Goal: Task Accomplishment & Management: Complete application form

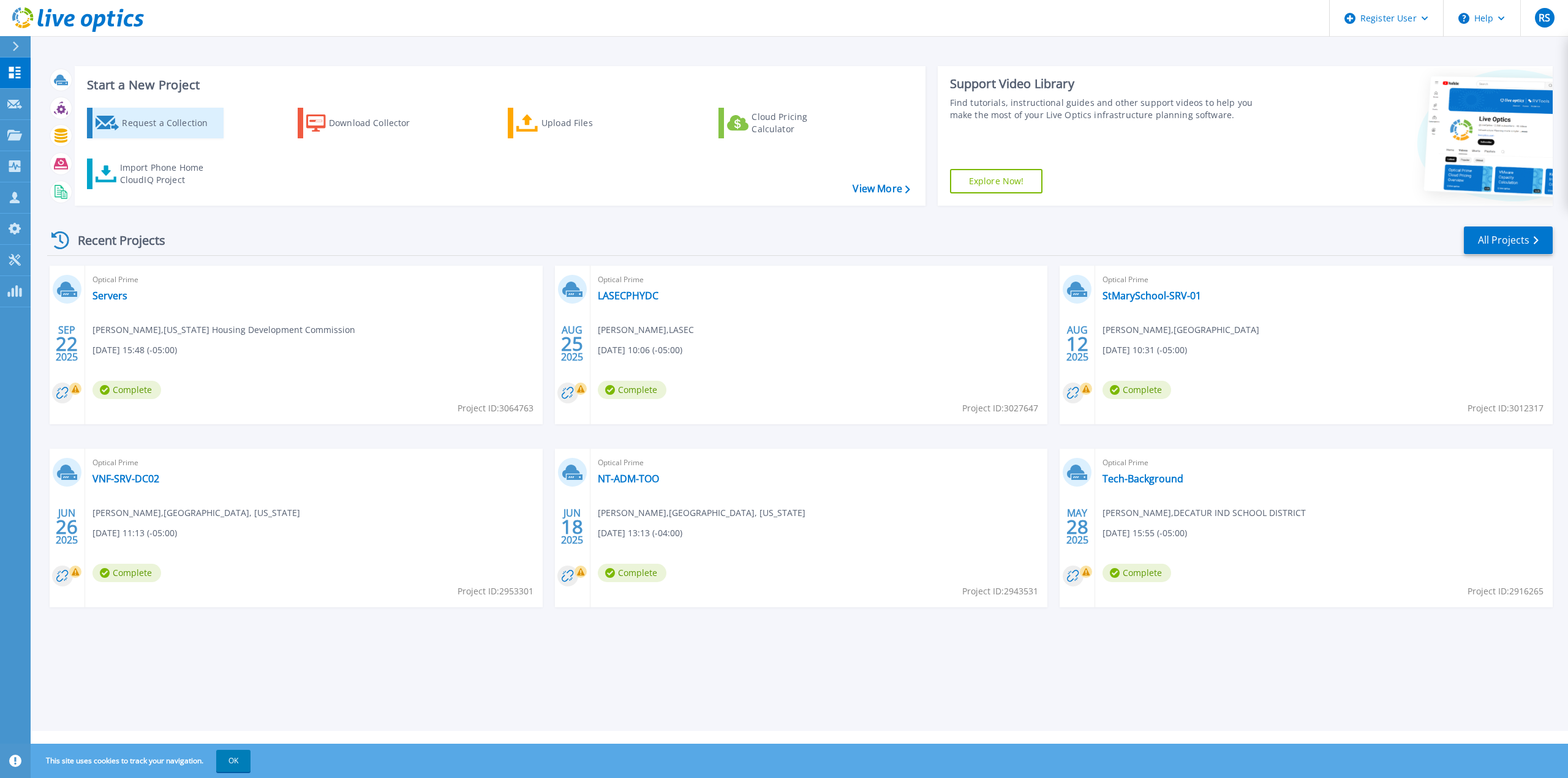
click at [149, 129] on div "Request a Collection" at bounding box center [171, 123] width 98 height 25
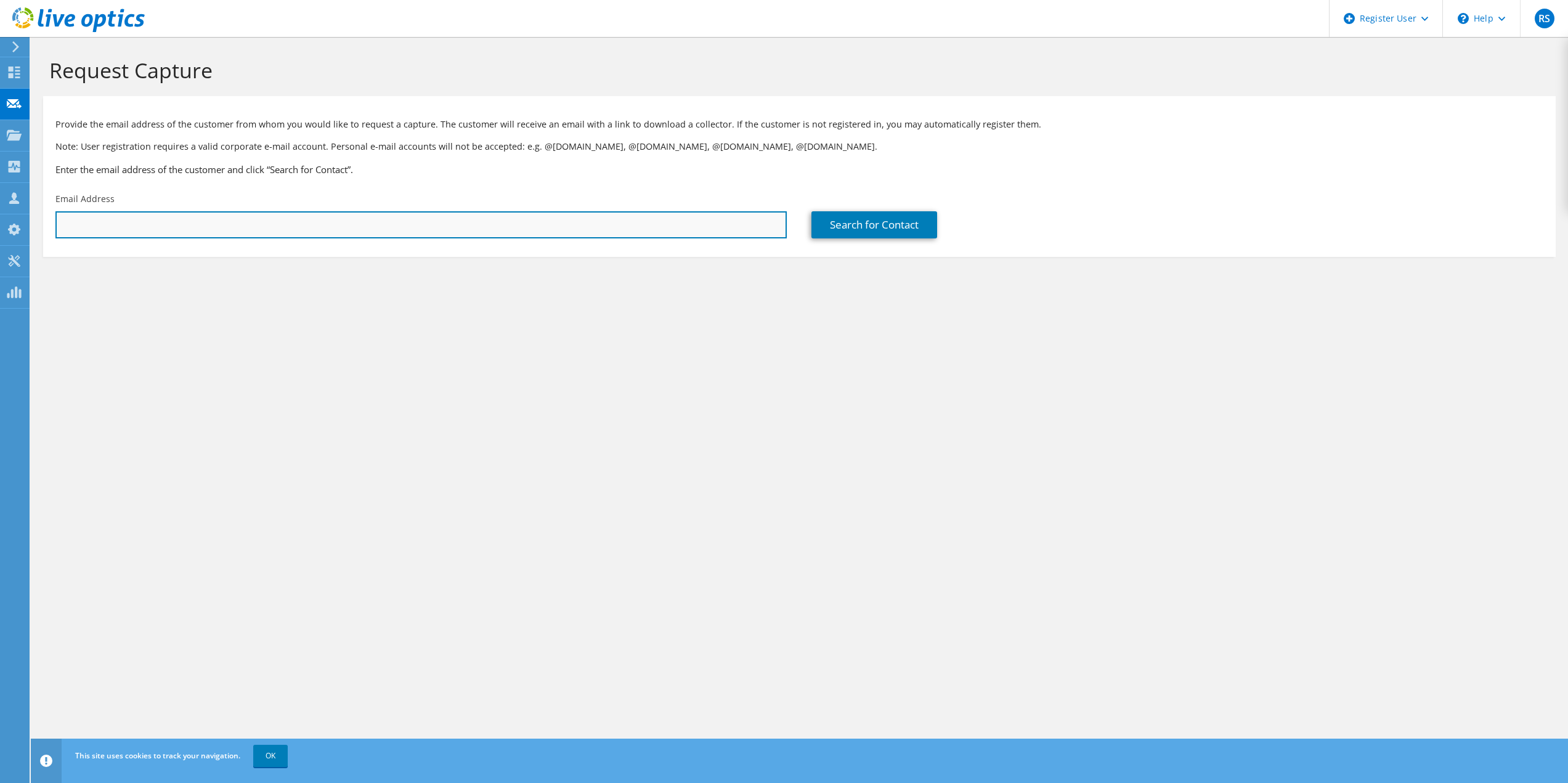
click at [248, 228] on input "text" at bounding box center [421, 225] width 731 height 27
paste input "[PERSON_NAME][EMAIL_ADDRESS][DOMAIN_NAME]"
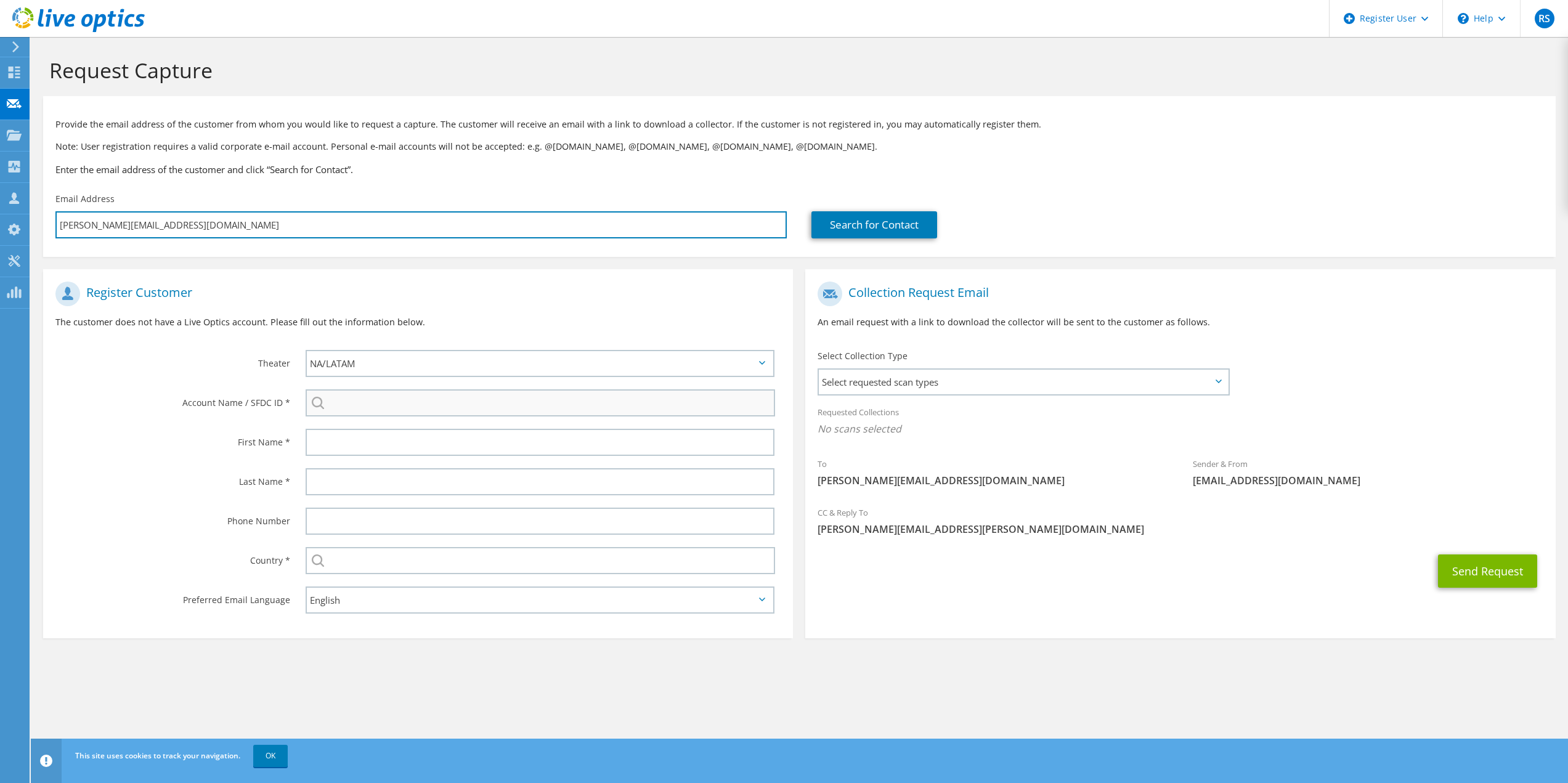
type input "[PERSON_NAME][EMAIL_ADDRESS][DOMAIN_NAME]"
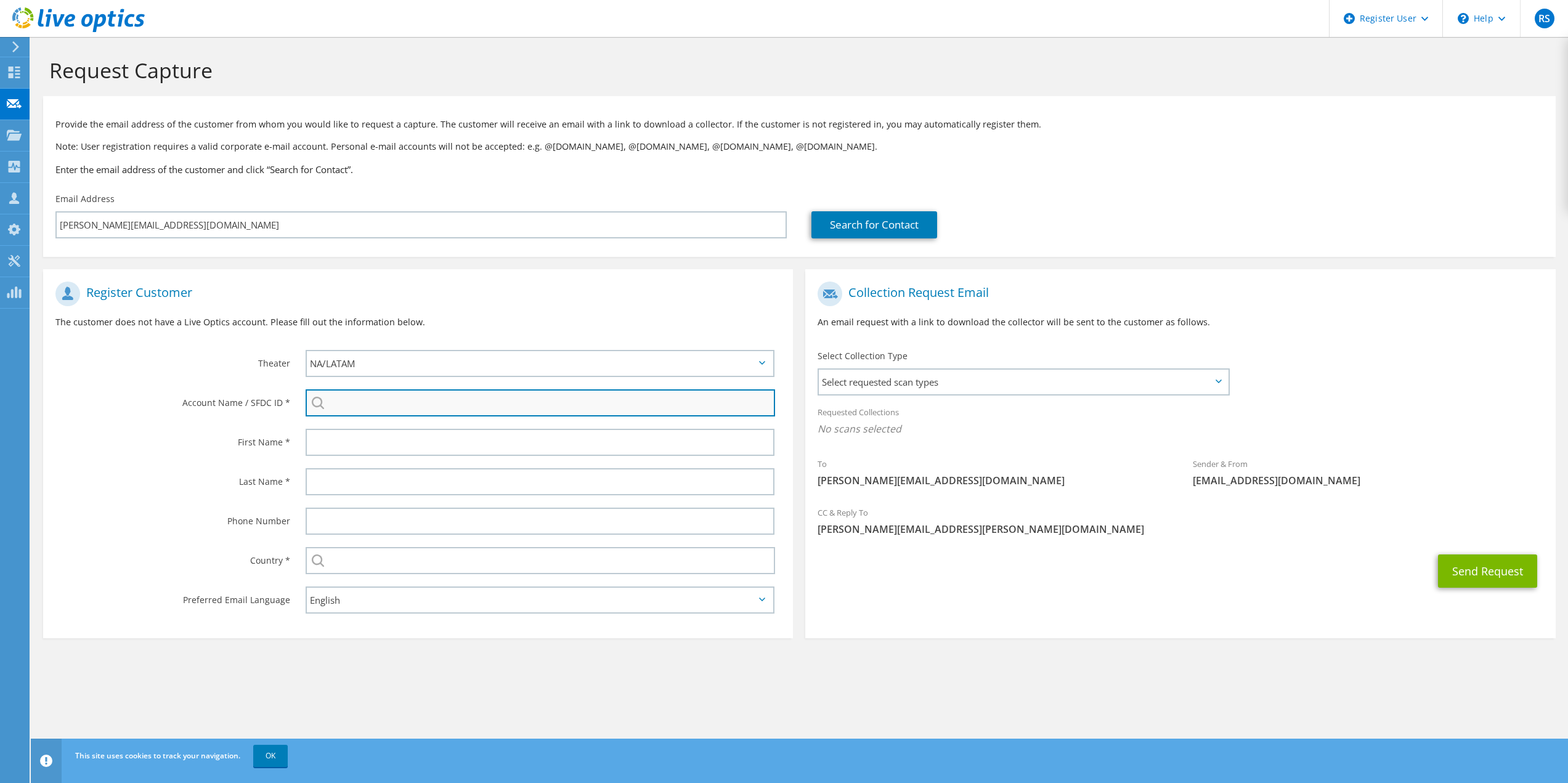
click at [393, 403] on input "search" at bounding box center [541, 403] width 470 height 27
click at [369, 405] on input "search" at bounding box center [541, 403] width 470 height 27
paste input "3611588713"
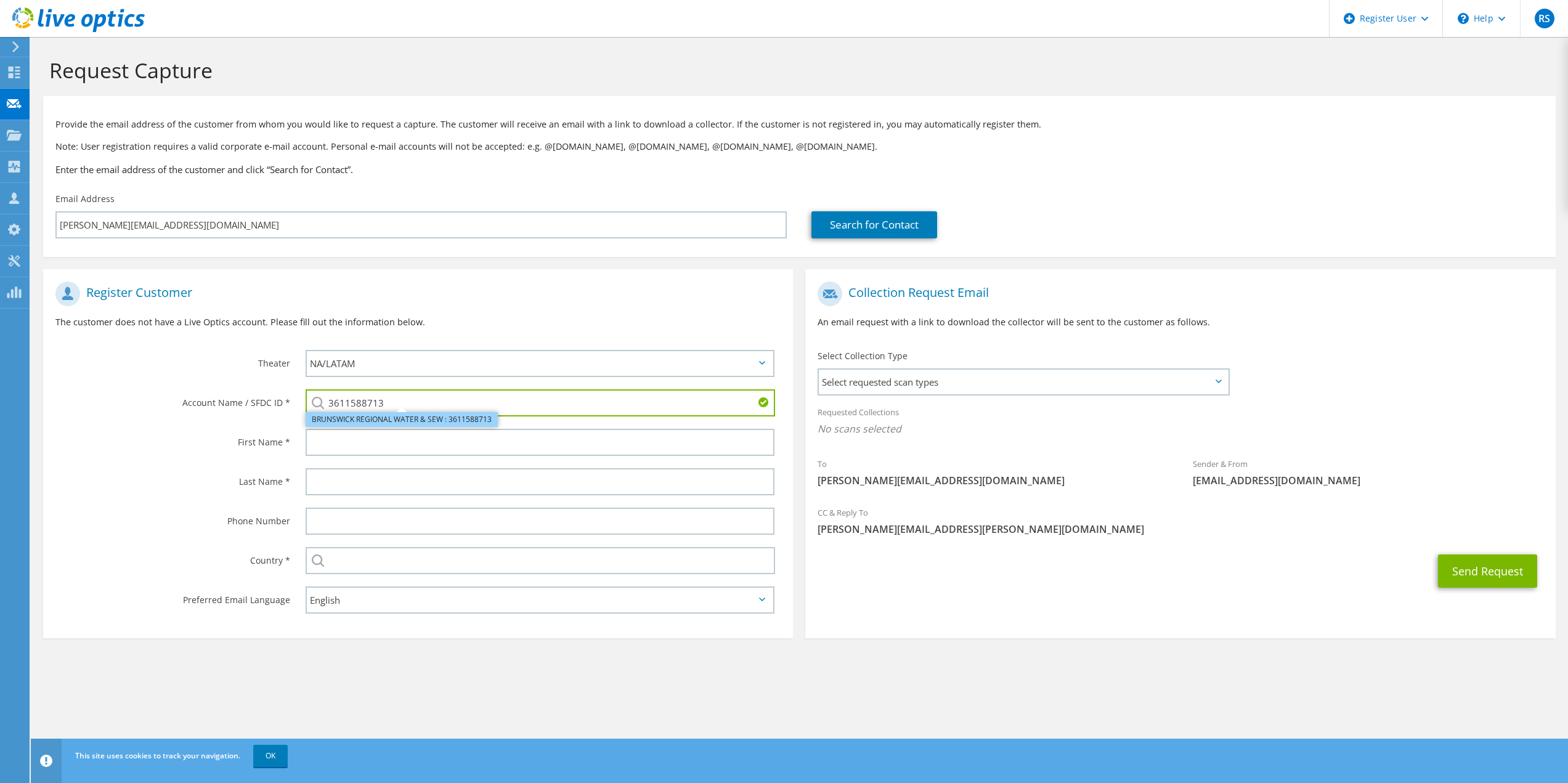
click at [405, 420] on li "BRUNSWICK REGIONAL WATER & SEW : 3611588713" at bounding box center [402, 419] width 193 height 15
type input "BRUNSWICK REGIONAL WATER & SEW : 3611588713"
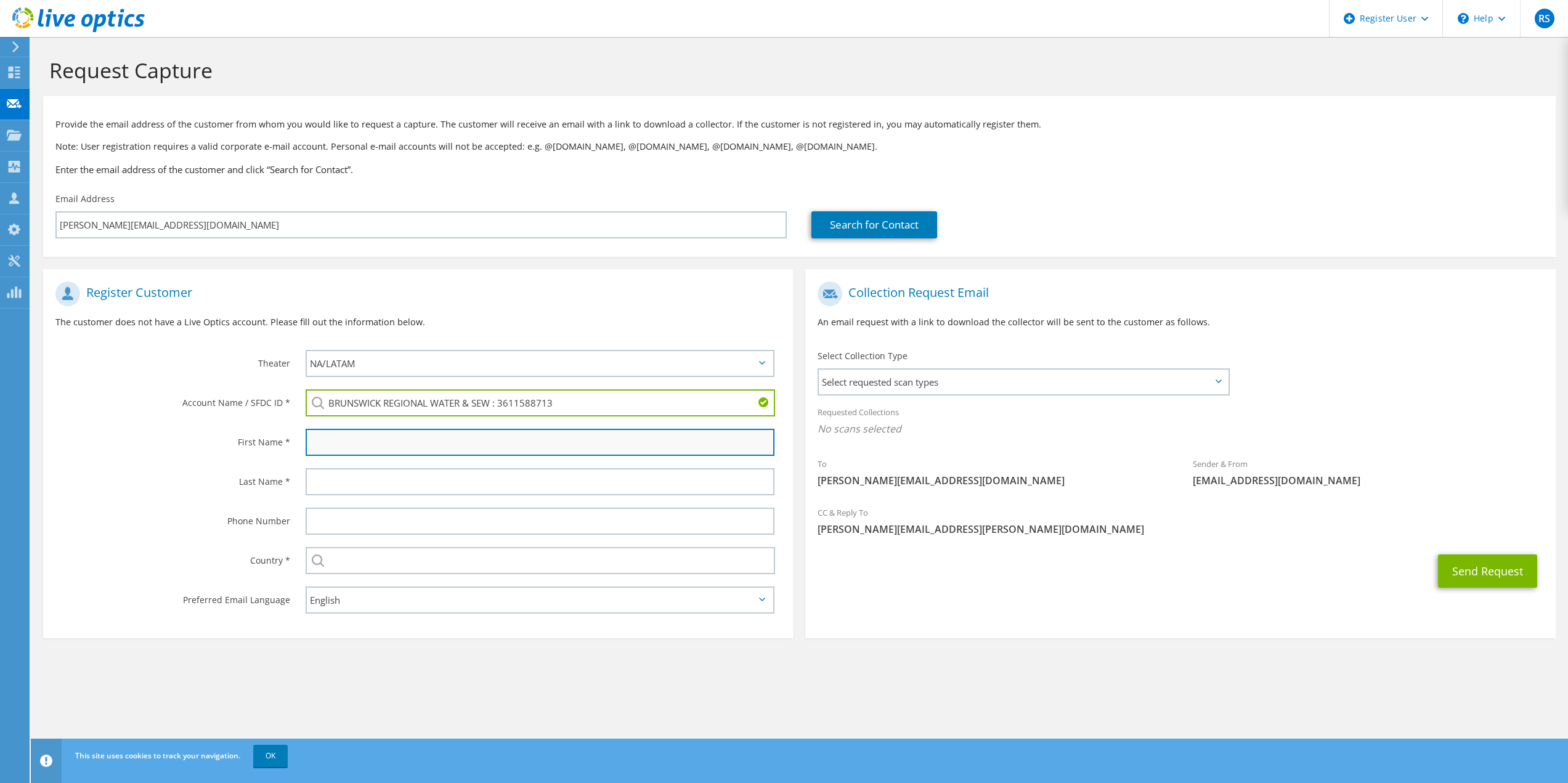
click at [399, 437] on input "text" at bounding box center [541, 442] width 470 height 27
type input "Lloyd"
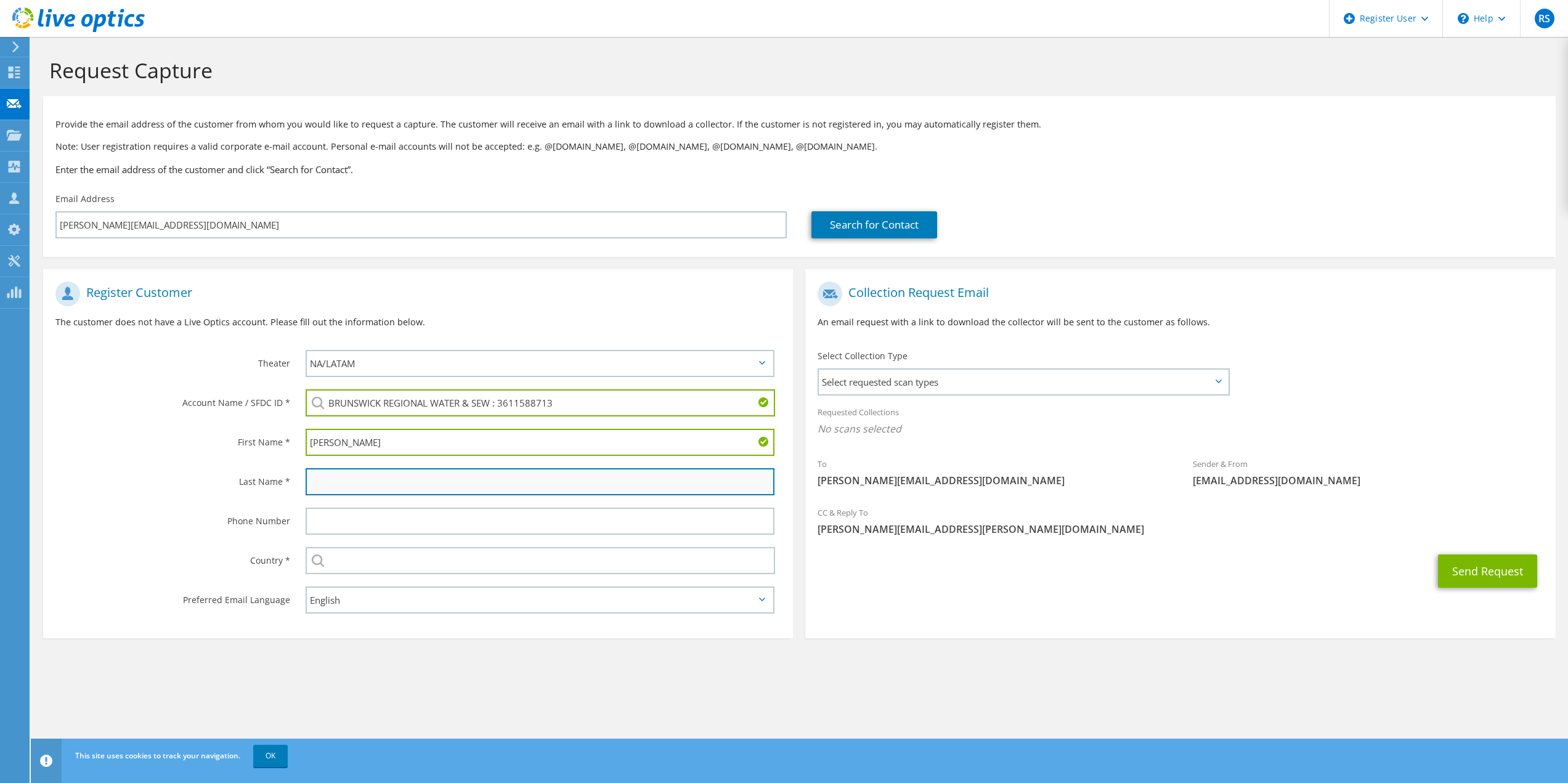
click at [390, 474] on input "text" at bounding box center [541, 482] width 470 height 27
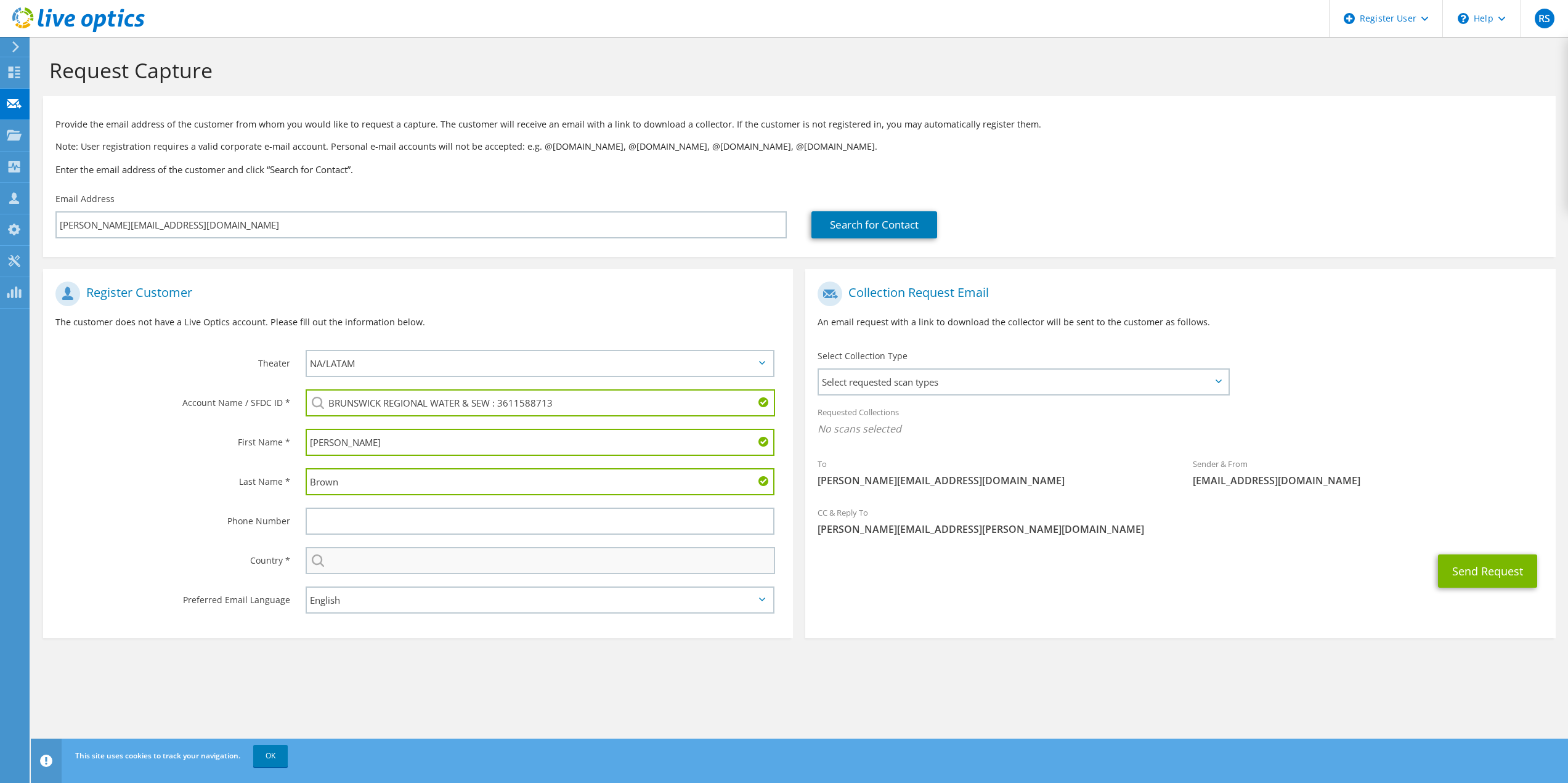
type input "Brown"
click at [368, 558] on input "text" at bounding box center [541, 561] width 470 height 27
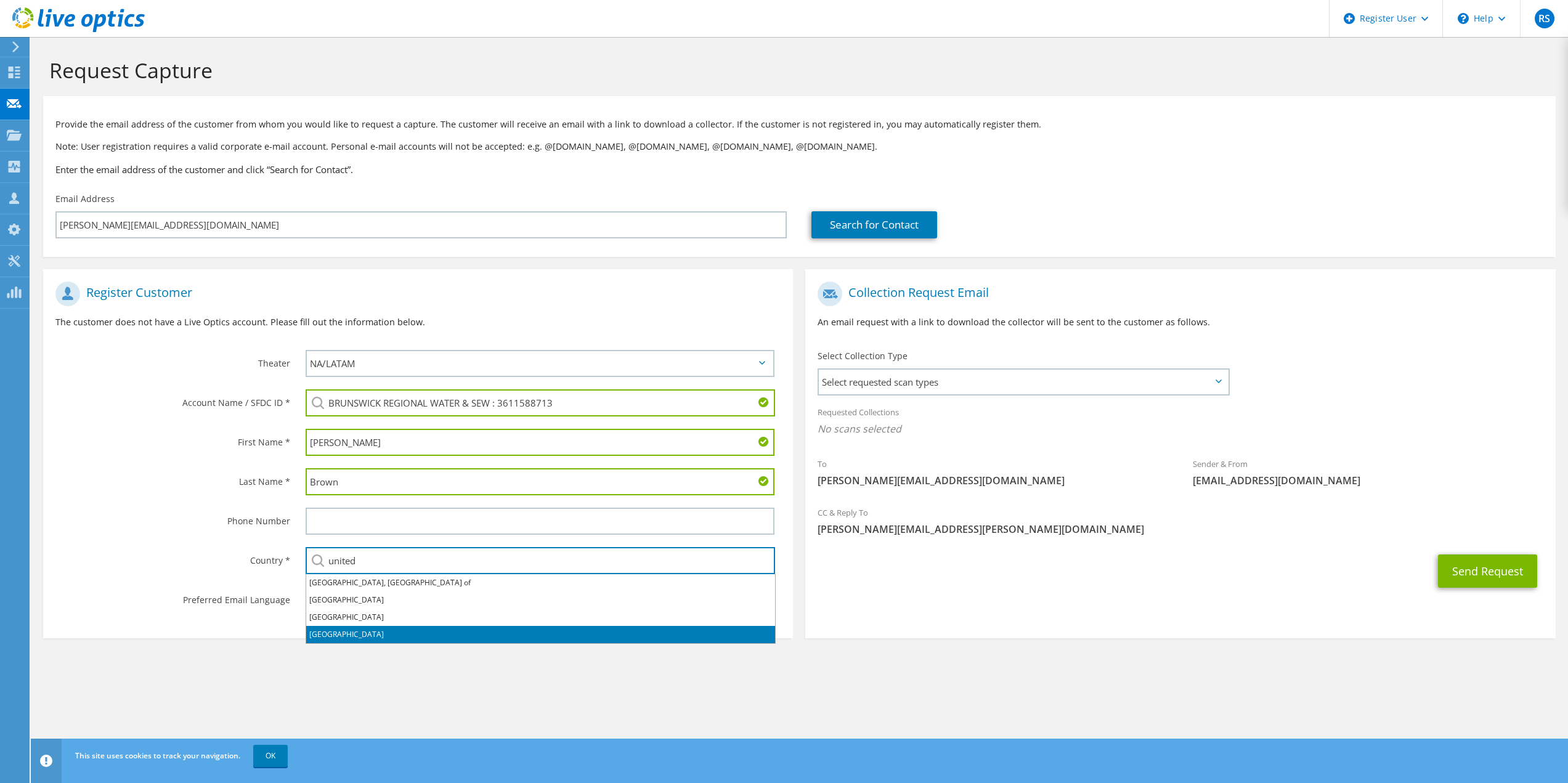
click at [374, 632] on li "[GEOGRAPHIC_DATA]" at bounding box center [540, 635] width 469 height 17
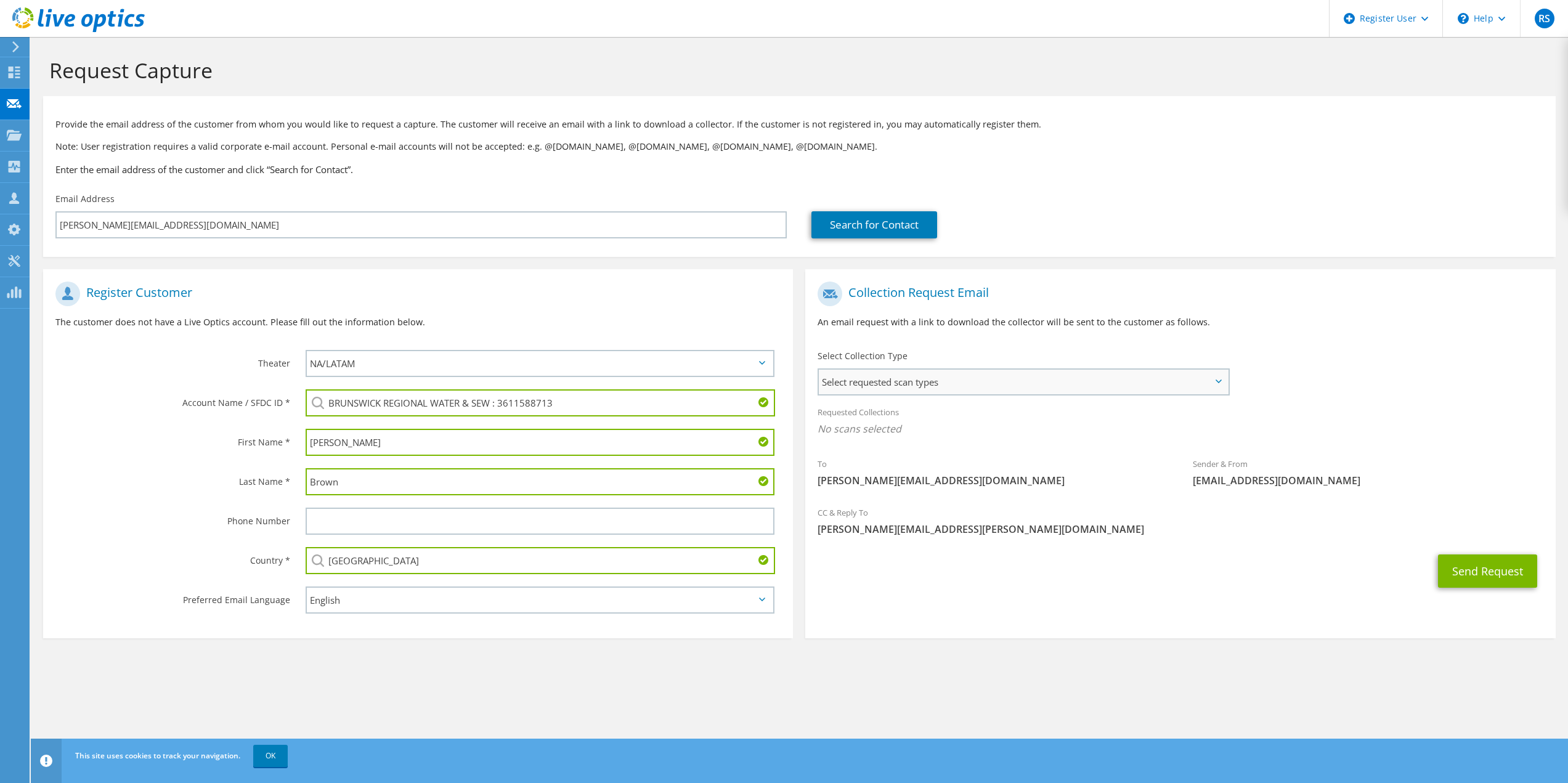
type input "[GEOGRAPHIC_DATA]"
click at [998, 374] on span "Select requested scan types" at bounding box center [1023, 382] width 409 height 25
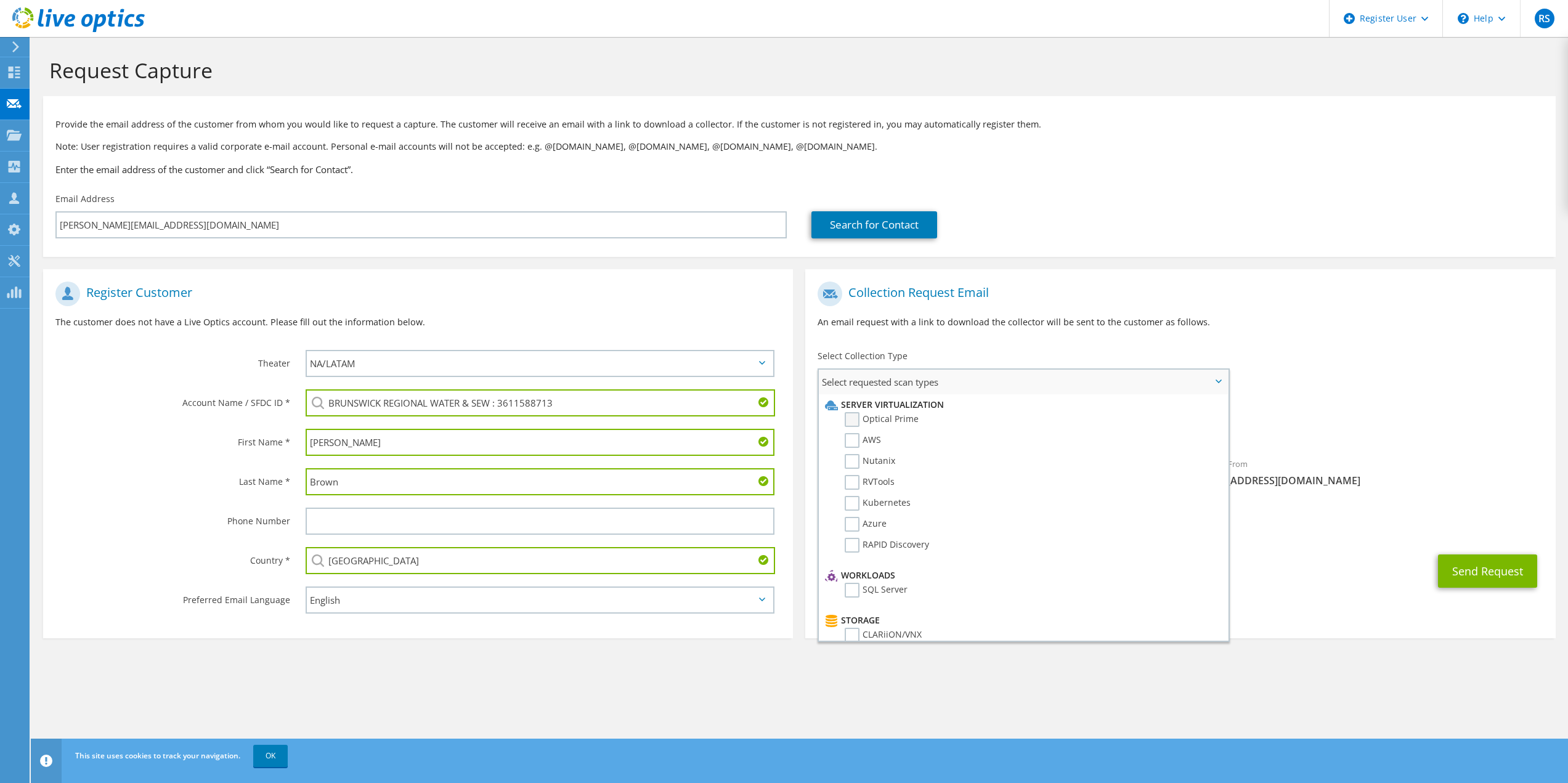
click at [892, 417] on label "Optical Prime" at bounding box center [882, 419] width 74 height 15
click at [0, 0] on input "Optical Prime" at bounding box center [0, 0] width 0 height 0
click at [1408, 458] on div "Sender & From liveoptics@liveoptics.com" at bounding box center [1368, 476] width 375 height 42
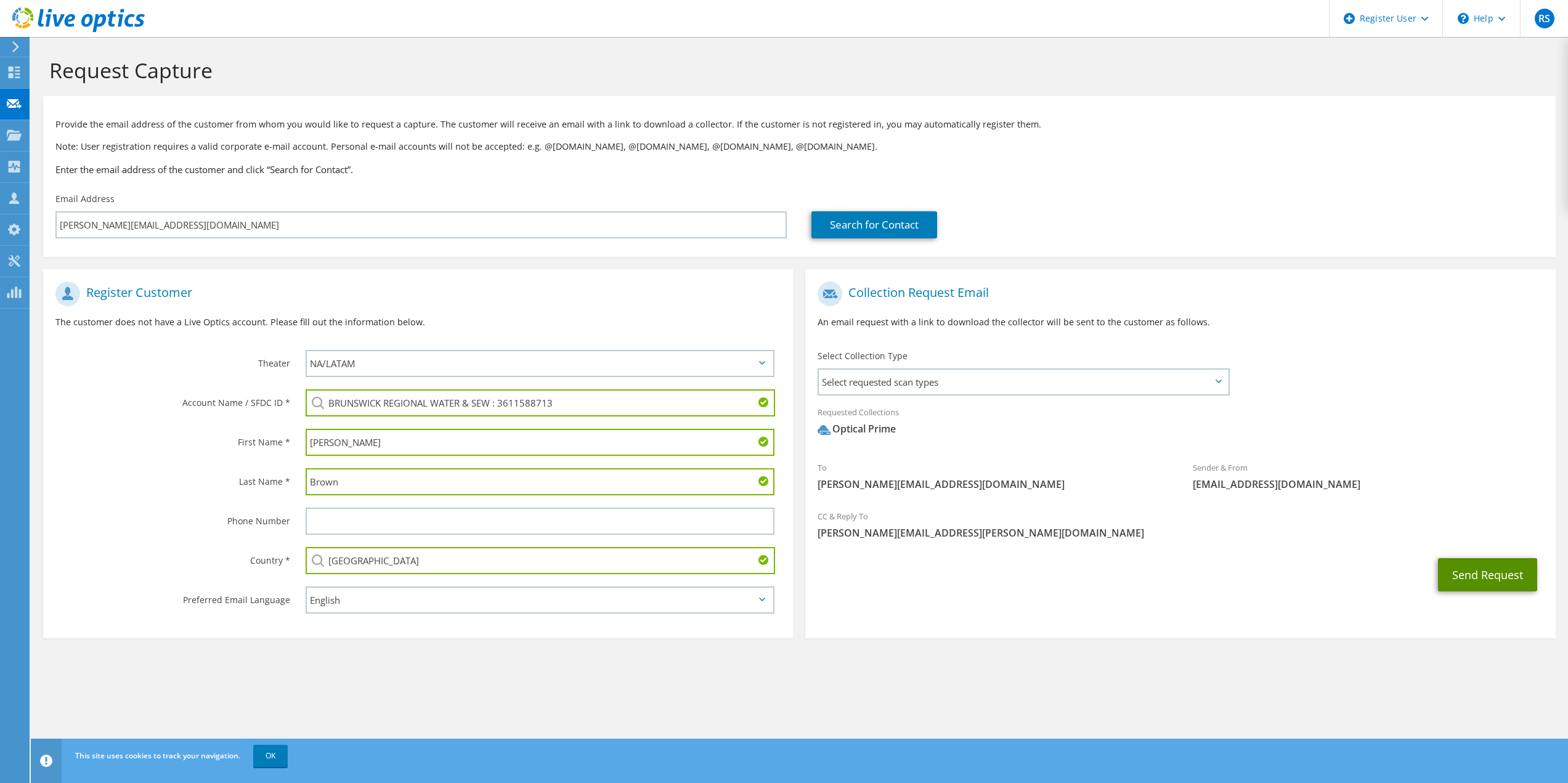
click at [1498, 582] on button "Send Request" at bounding box center [1488, 575] width 99 height 34
